Goal: Transaction & Acquisition: Book appointment/travel/reservation

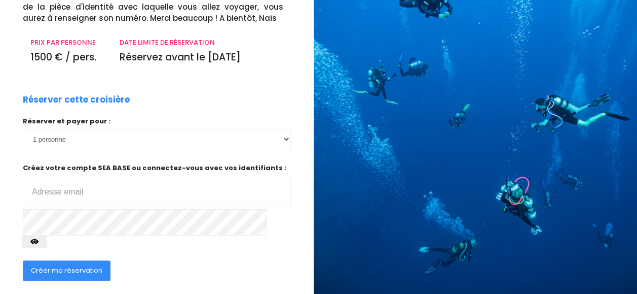
scroll to position [123, 5]
type input "sandrine.berthet76@gmail.com"
click at [76, 271] on span "Créer ma réservation" at bounding box center [67, 270] width 72 height 10
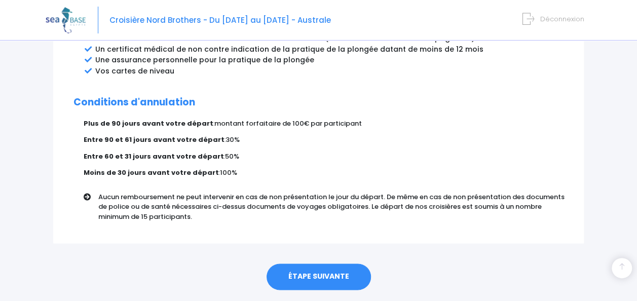
scroll to position [647, 0]
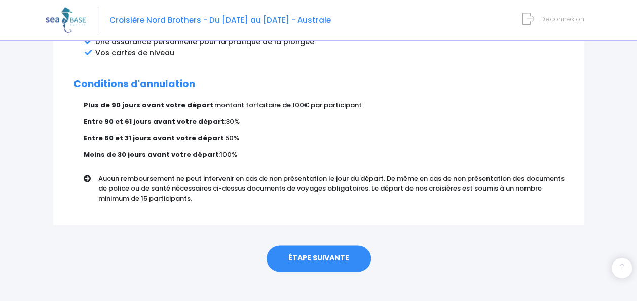
click at [326, 245] on link "ÉTAPE SUIVANTE" at bounding box center [319, 258] width 104 height 26
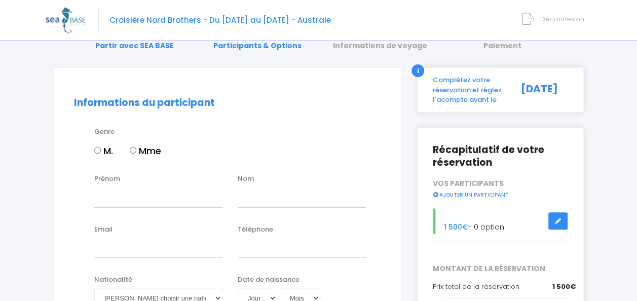
scroll to position [60, 0]
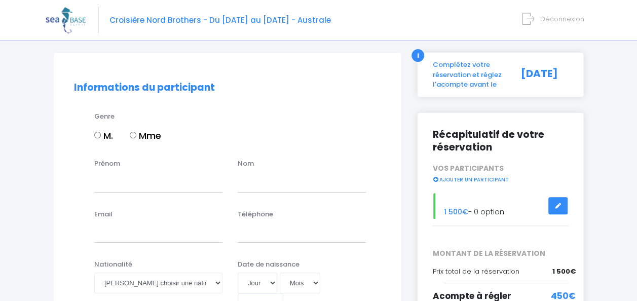
click at [137, 136] on label "Mme" at bounding box center [145, 136] width 31 height 14
click at [136, 136] on input "Mme" at bounding box center [133, 135] width 7 height 7
radio input "true"
click at [129, 176] on input "Prénom" at bounding box center [158, 182] width 128 height 20
type input "[PERSON_NAME]"
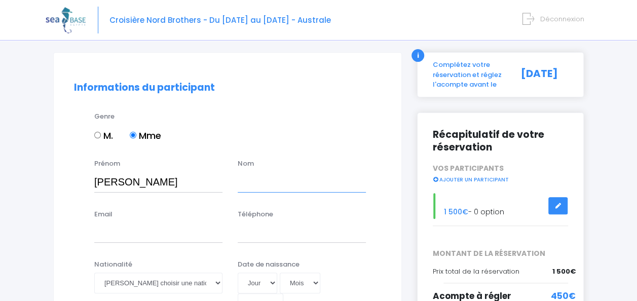
type input "BERTHET"
type input "sandrine.berthet76@gmail.com"
type input "0671313956"
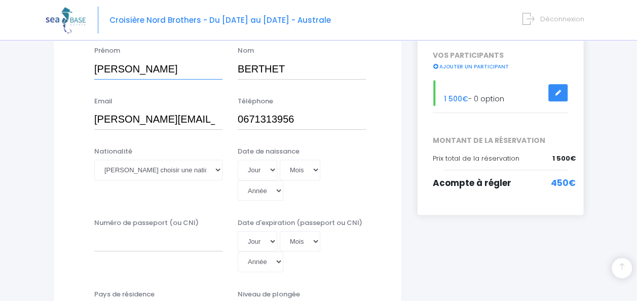
scroll to position [194, 0]
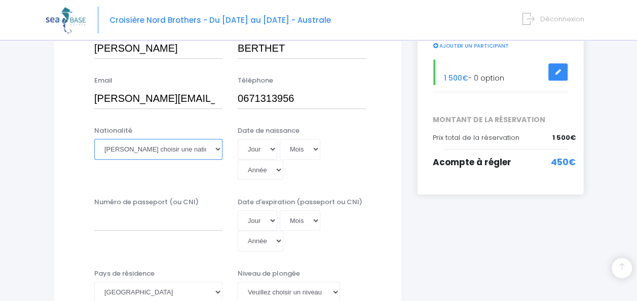
click at [216, 148] on select "Veuillez choisir une nationalité Afghane Albanaise Algerienne Allemande America…" at bounding box center [158, 149] width 128 height 20
select select "Française"
click at [94, 139] on select "Veuillez choisir une nationalité Afghane Albanaise Algerienne Allemande America…" at bounding box center [158, 149] width 128 height 20
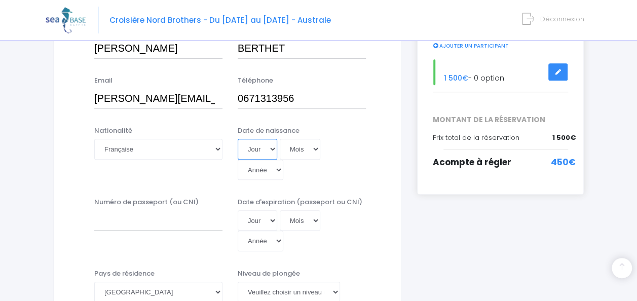
click at [273, 148] on select "Jour 01 02 03 04 05 06 07 08 09 10 11 12 13 14 15 16 17 18 19 20 21 22 23 24 25…" at bounding box center [258, 149] width 40 height 20
select select "04"
click at [238, 139] on select "Jour 01 02 03 04 05 06 07 08 09 10 11 12 13 14 15 16 17 18 19 20 21 22 23 24 25…" at bounding box center [258, 149] width 40 height 20
click at [317, 150] on select "Mois 01 02 03 04 05 06 07 08 09 10 11 12" at bounding box center [300, 149] width 41 height 20
select select "12"
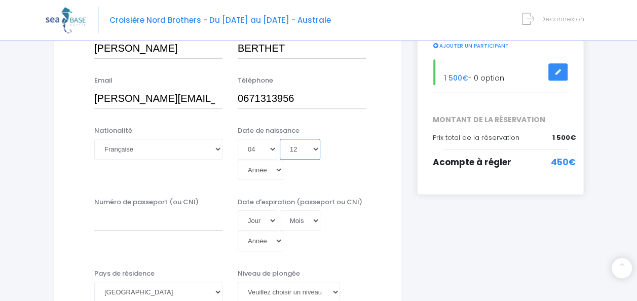
click at [280, 139] on select "Mois 01 02 03 04 05 06 07 08 09 10 11 12" at bounding box center [300, 149] width 41 height 20
click at [280, 168] on select "Année 2045 2044 2043 2042 2041 2040 2039 2038 2037 2036 2035 2034 2033 2032 203…" at bounding box center [261, 170] width 46 height 20
select select "1977"
click at [238, 160] on select "Année 2045 2044 2043 2042 2041 2040 2039 2038 2037 2036 2035 2034 2033 2032 203…" at bounding box center [261, 170] width 46 height 20
type input "1977-12-04"
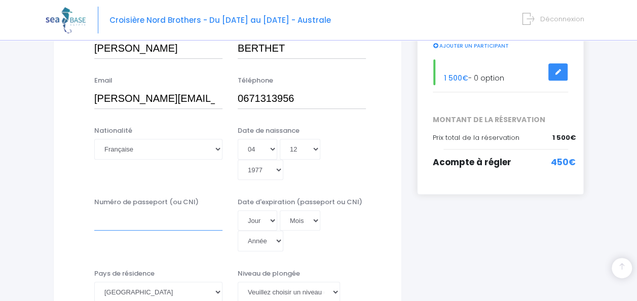
click at [127, 222] on input "Numéro de passeport (ou CNI)" at bounding box center [158, 220] width 128 height 20
type input "10AA91569"
click at [272, 219] on select "Jour 01 02 03 04 05 06 07 08 09 10 11 12 13 14 15 16 17 18 19 20 21 22 23 24 25…" at bounding box center [258, 220] width 40 height 20
select select "10"
click at [238, 210] on select "Jour 01 02 03 04 05 06 07 08 09 10 11 12 13 14 15 16 17 18 19 20 21 22 23 24 25…" at bounding box center [258, 220] width 40 height 20
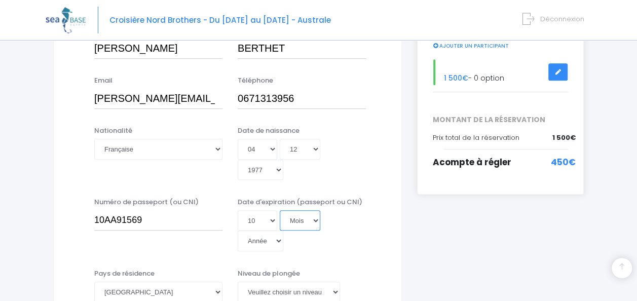
click at [314, 224] on select "Mois 01 02 03 04 05 06 07 08 09 10 11 12" at bounding box center [300, 220] width 41 height 20
select select "01"
click at [280, 210] on select "Mois 01 02 03 04 05 06 07 08 09 10 11 12" at bounding box center [300, 220] width 41 height 20
click at [278, 239] on select "Année 2045 2044 2043 2042 2041 2040 2039 2038 2037 2036 2035 2034 2033 2032 203…" at bounding box center [261, 241] width 46 height 20
select select "2018"
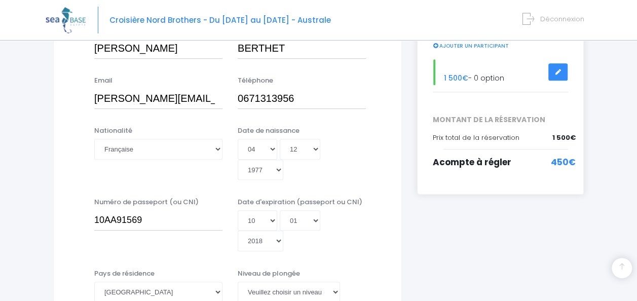
click at [238, 251] on select "Année 2045 2044 2043 2042 2041 2040 2039 2038 2037 2036 2035 2034 2033 2032 203…" at bounding box center [261, 241] width 46 height 20
type input "2018-01-10"
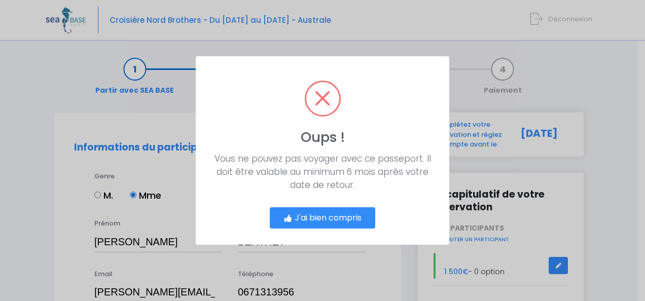
click at [258, 177] on div "Vous ne pouvez pas voyager avec ce passeport. Il doit être valable au minimum 6…" at bounding box center [322, 172] width 221 height 40
click at [335, 222] on button "J'ai bien compris" at bounding box center [322, 217] width 105 height 21
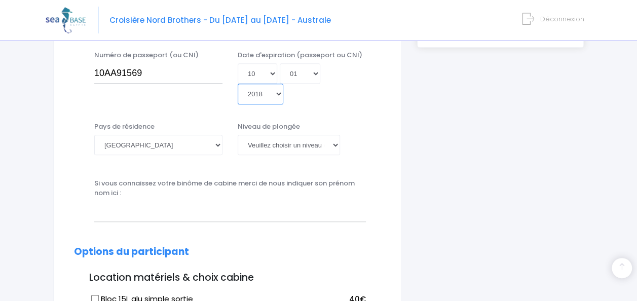
scroll to position [342, 0]
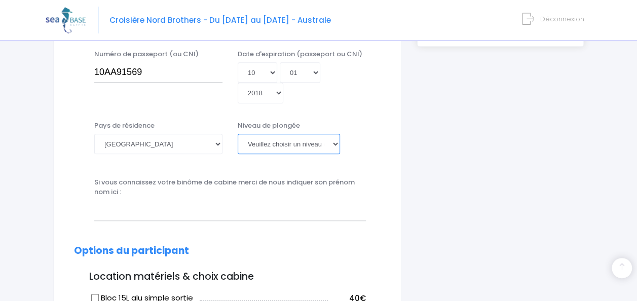
click at [338, 143] on select "Veuillez choisir un niveau de plongée Non plongeur Junior OW diver Adventure OW…" at bounding box center [289, 144] width 102 height 20
select select "Non plongeur"
click at [238, 134] on select "Veuillez choisir un niveau de plongée Non plongeur Junior OW diver Adventure OW…" at bounding box center [289, 144] width 102 height 20
click at [127, 212] on input "text" at bounding box center [230, 210] width 272 height 20
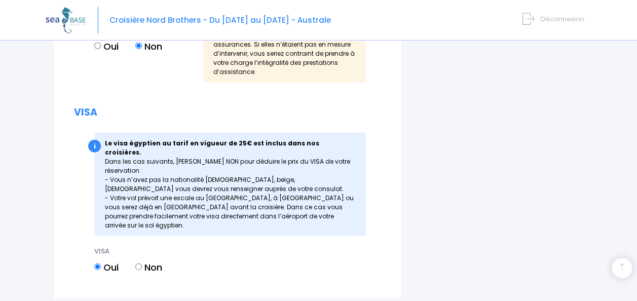
scroll to position [1148, 0]
drag, startPoint x: 137, startPoint y: 256, endPoint x: 220, endPoint y: 246, distance: 83.2
click at [220, 246] on div "VISA Oui Non ! SEA BASE ne se chargera pas de votre VISA. Vous pourrez si besoi…" at bounding box center [226, 265] width 279 height 38
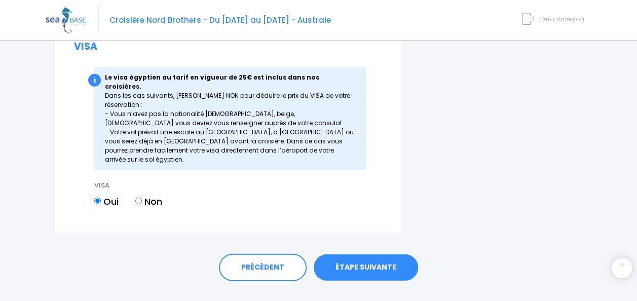
click at [339, 255] on link "ÉTAPE SUIVANTE" at bounding box center [366, 268] width 104 height 26
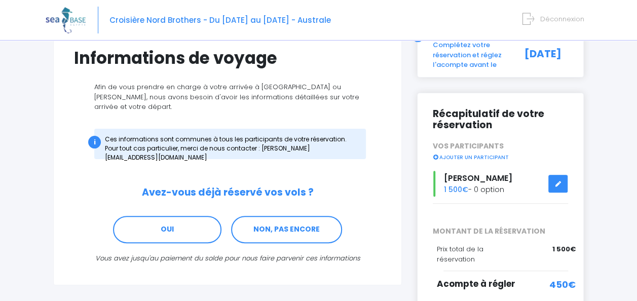
scroll to position [84, 0]
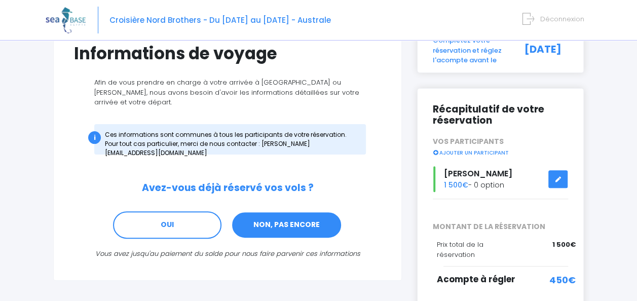
click at [306, 222] on link "NON, PAS ENCORE" at bounding box center [286, 224] width 111 height 27
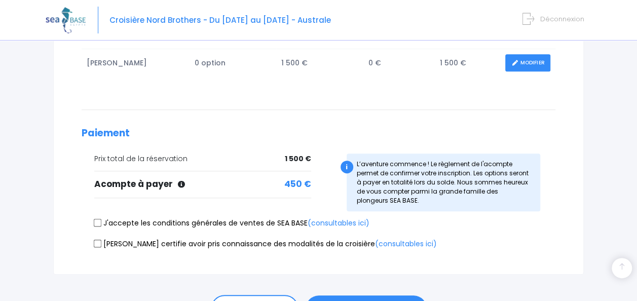
scroll to position [251, 0]
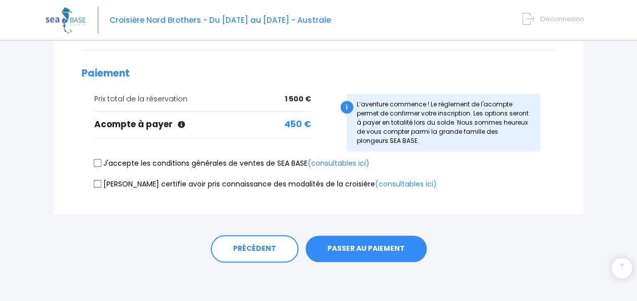
click at [101, 166] on label "J'accepte les conditions générales de ventes de SEA BASE (consultables ici)" at bounding box center [231, 163] width 275 height 11
click at [101, 166] on input "J'accepte les conditions générales de ventes de SEA BASE (consultables ici)" at bounding box center [98, 163] width 8 height 8
checkbox input "true"
click at [98, 185] on input "[PERSON_NAME] certifie avoir pris connaissance des modalités de la croisière (c…" at bounding box center [98, 184] width 8 height 8
checkbox input "true"
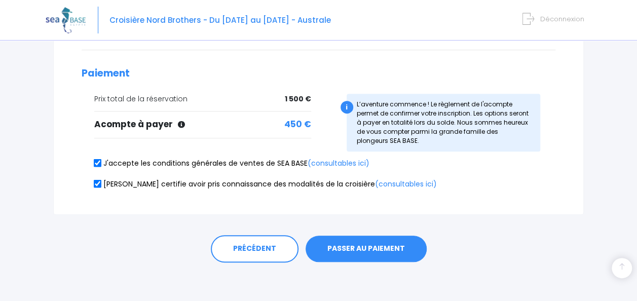
click at [351, 249] on button "PASSER AU PAIEMENT" at bounding box center [366, 249] width 121 height 26
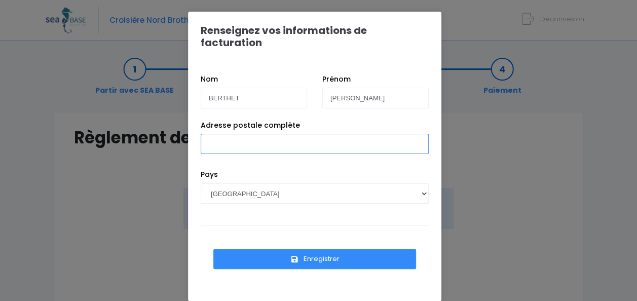
click at [275, 137] on input "Adresse postale complète" at bounding box center [315, 144] width 228 height 20
click at [219, 134] on input "[STREET_ADDRESS]" at bounding box center [315, 144] width 228 height 20
type input "[STREET_ADDRESS]"
click at [282, 249] on button "Enregistrer" at bounding box center [314, 259] width 203 height 20
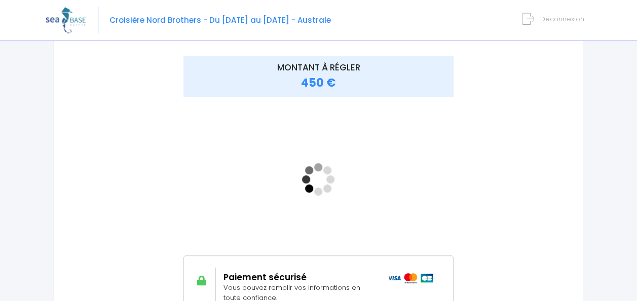
scroll to position [133, 0]
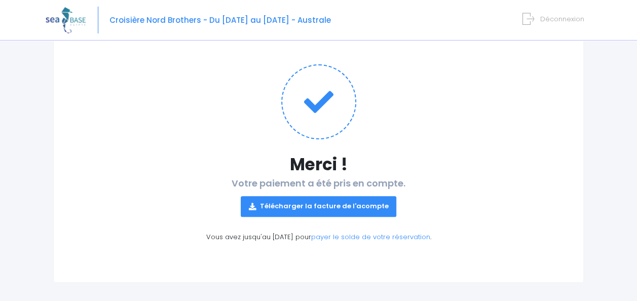
scroll to position [91, 0]
